Goal: Task Accomplishment & Management: Use online tool/utility

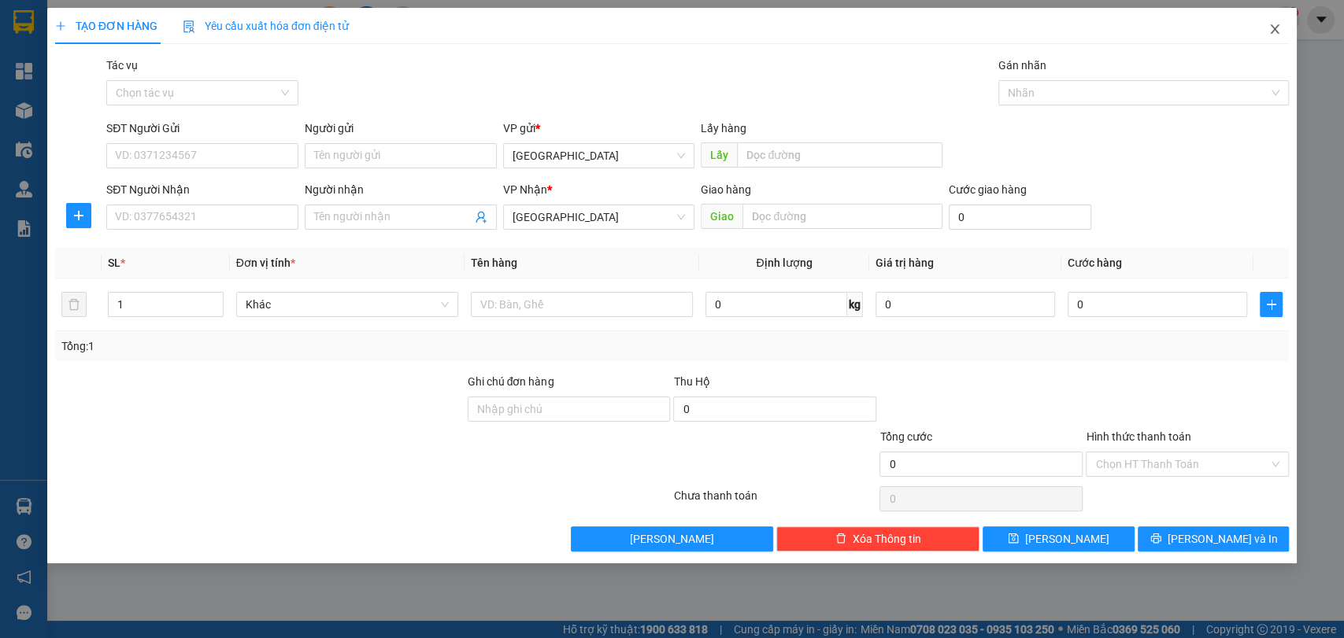
drag, startPoint x: 0, startPoint y: 0, endPoint x: 1286, endPoint y: 52, distance: 1287.2
click at [1286, 52] on div "TẠO ĐƠN HÀNG Yêu cầu xuất hóa đơn điện tử Transit Pickup Surcharge Ids Transit …" at bounding box center [672, 286] width 1250 height 556
click at [1272, 28] on icon "close" at bounding box center [1274, 29] width 13 height 13
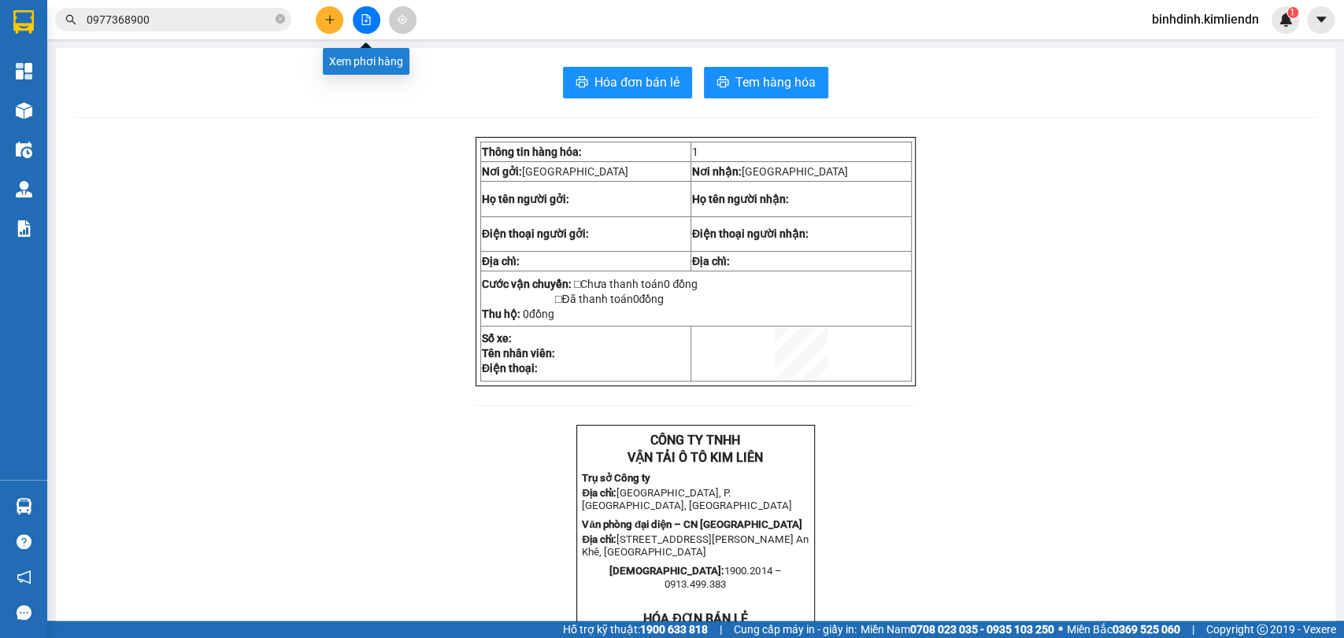
click at [368, 18] on icon "file-add" at bounding box center [366, 19] width 11 height 11
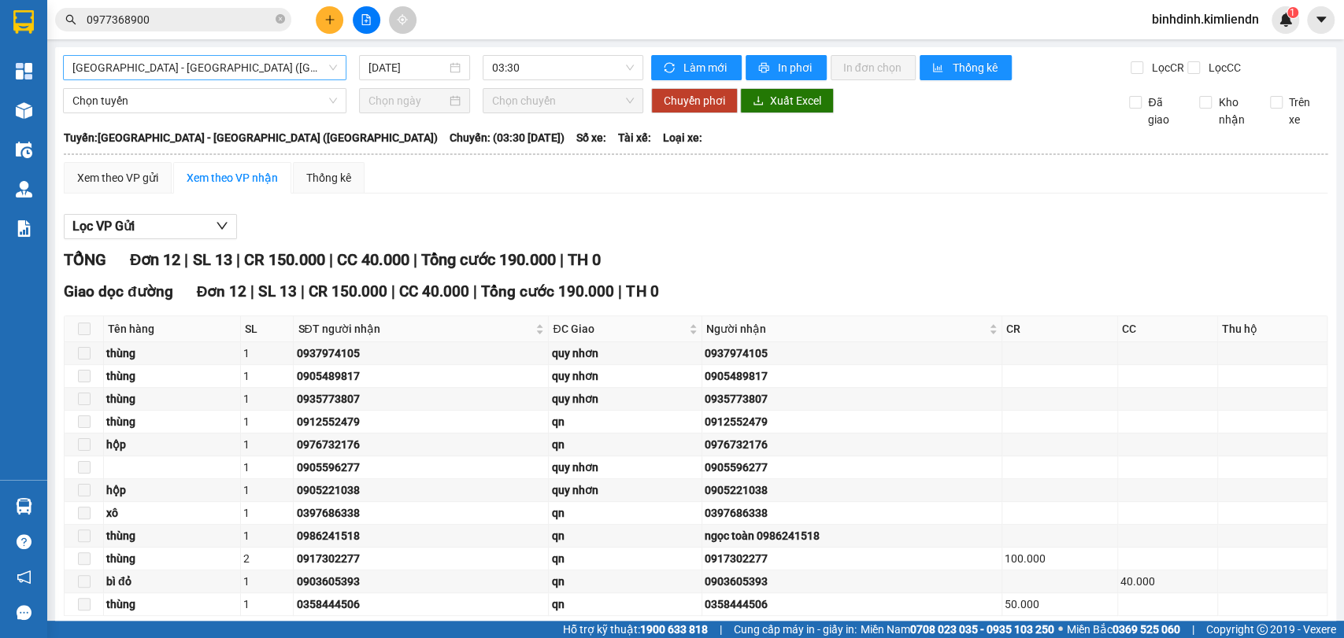
click at [239, 76] on span "[GEOGRAPHIC_DATA] - [GEOGRAPHIC_DATA] ([GEOGRAPHIC_DATA])" at bounding box center [204, 68] width 264 height 24
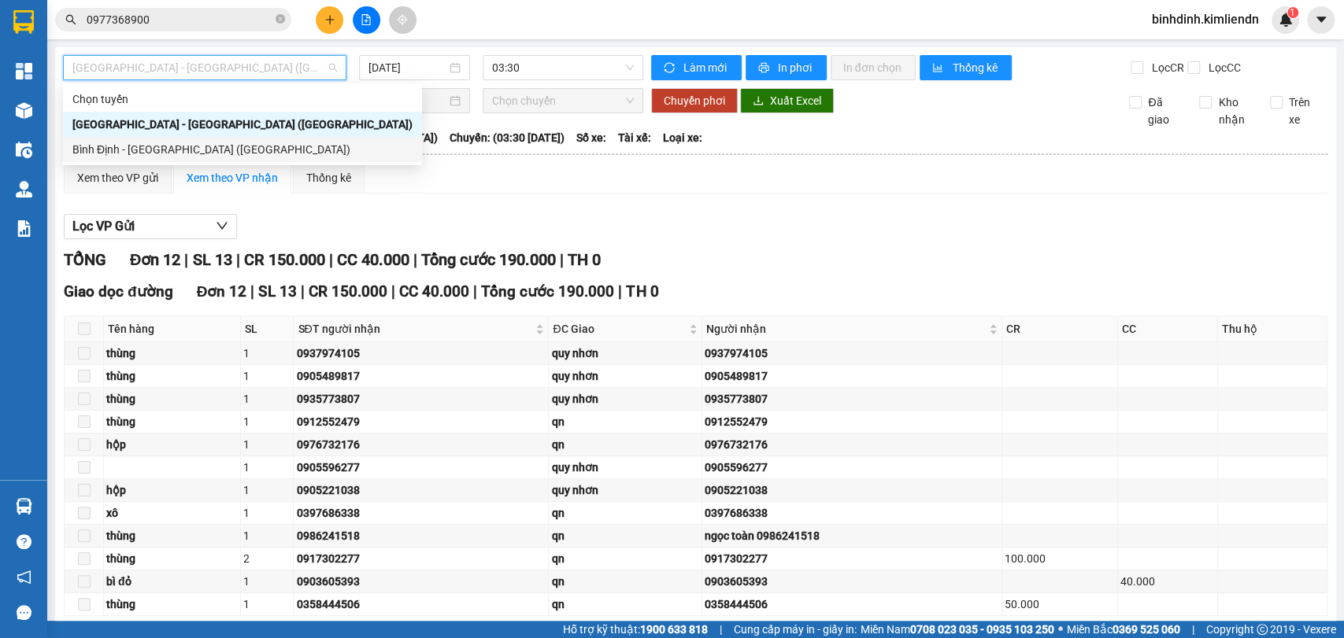
click at [222, 150] on div "Bình Định - [GEOGRAPHIC_DATA] ([GEOGRAPHIC_DATA])" at bounding box center [242, 149] width 340 height 17
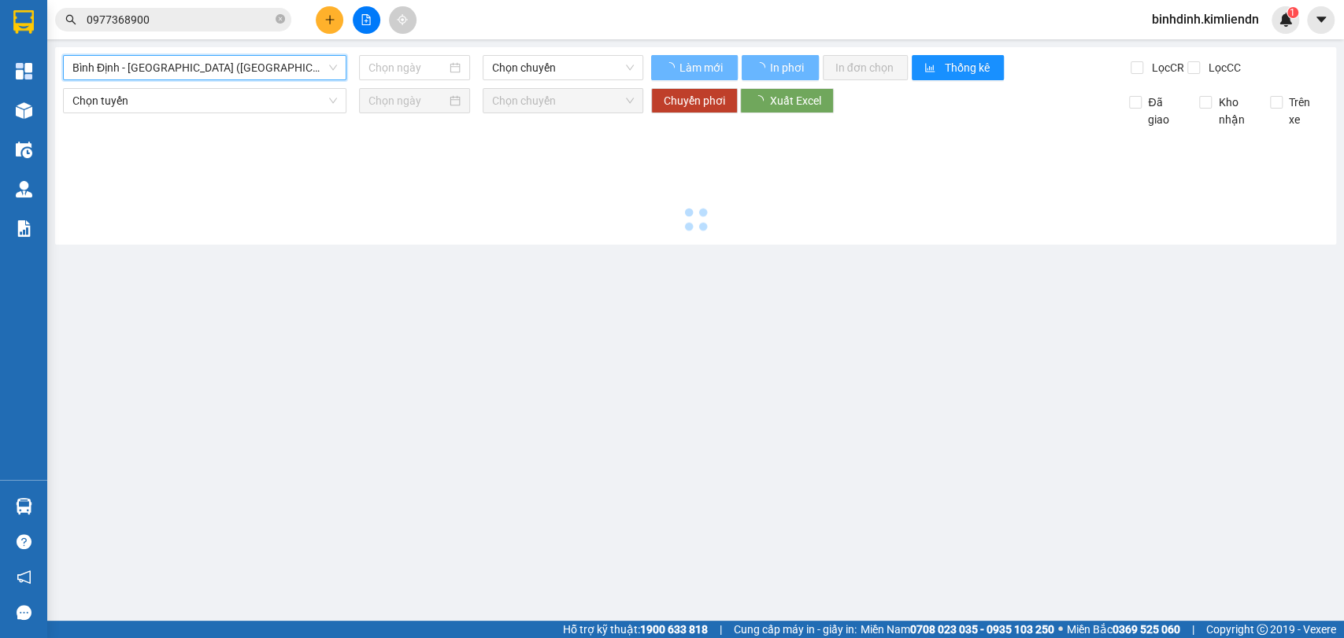
type input "[DATE]"
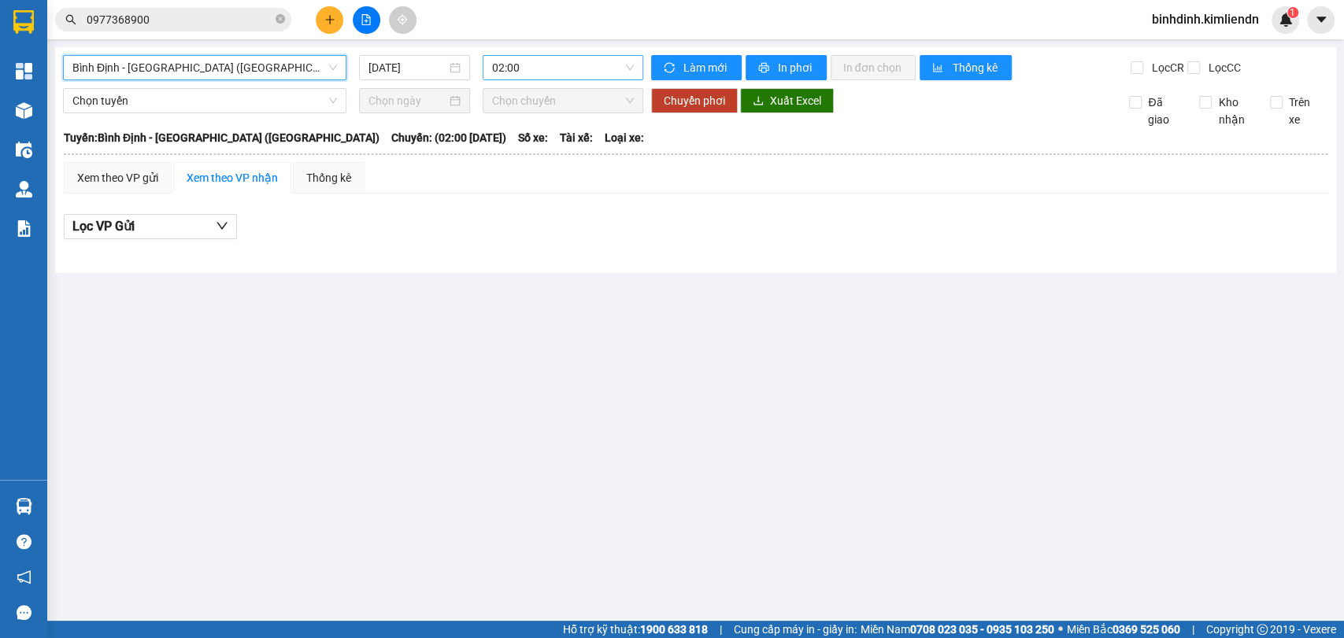
click at [538, 76] on span "02:00" at bounding box center [562, 68] width 141 height 24
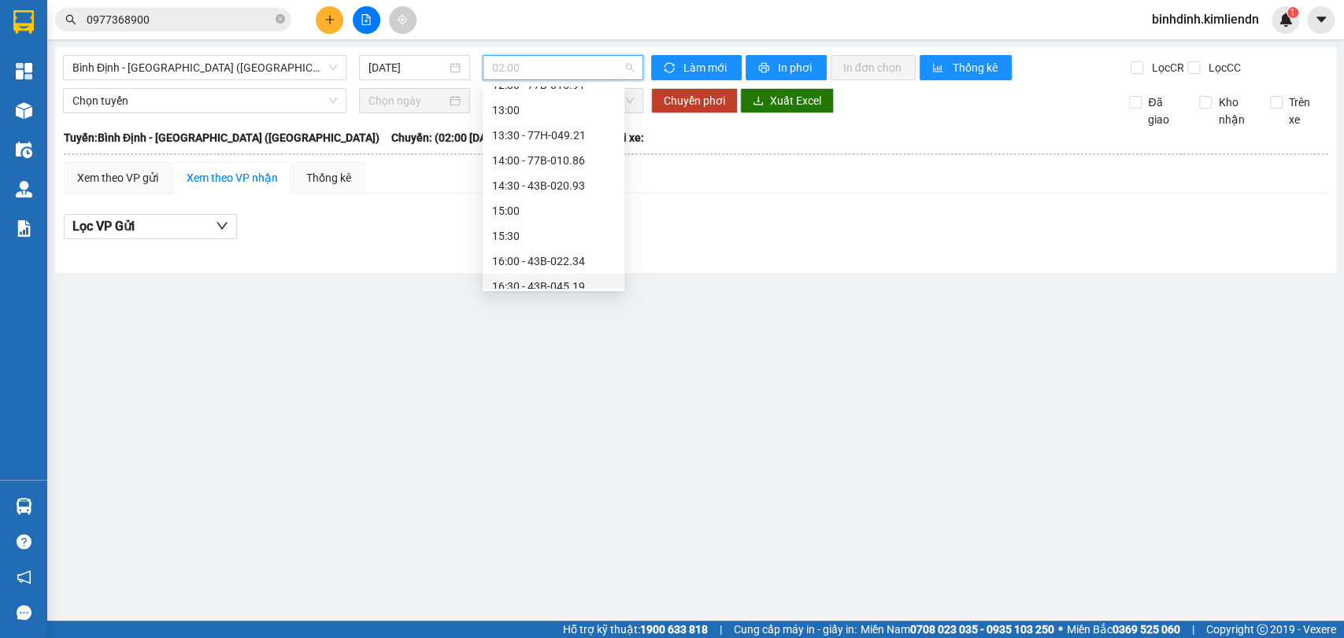
scroll to position [466, 0]
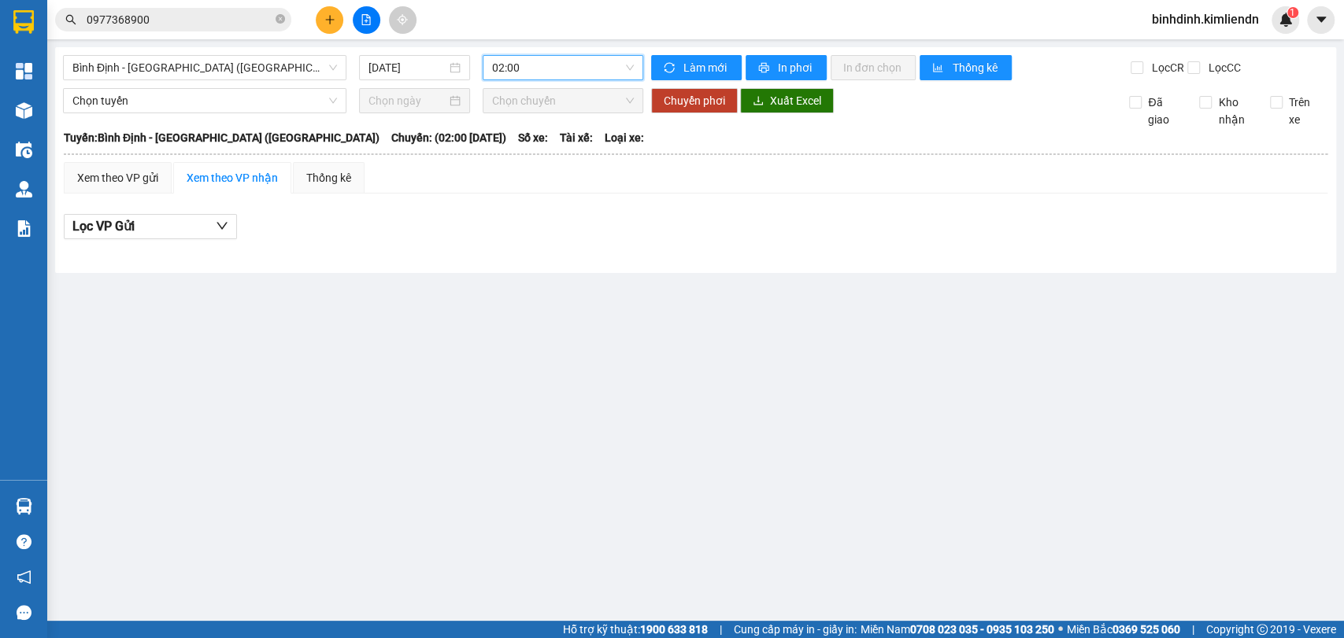
click at [562, 51] on div "[GEOGRAPHIC_DATA] - [GEOGRAPHIC_DATA] ([GEOGRAPHIC_DATA]) [DATE] 02:00 02:00 Là…" at bounding box center [695, 160] width 1281 height 226
click at [575, 65] on span "02:00" at bounding box center [562, 68] width 141 height 24
